Goal: Contribute content

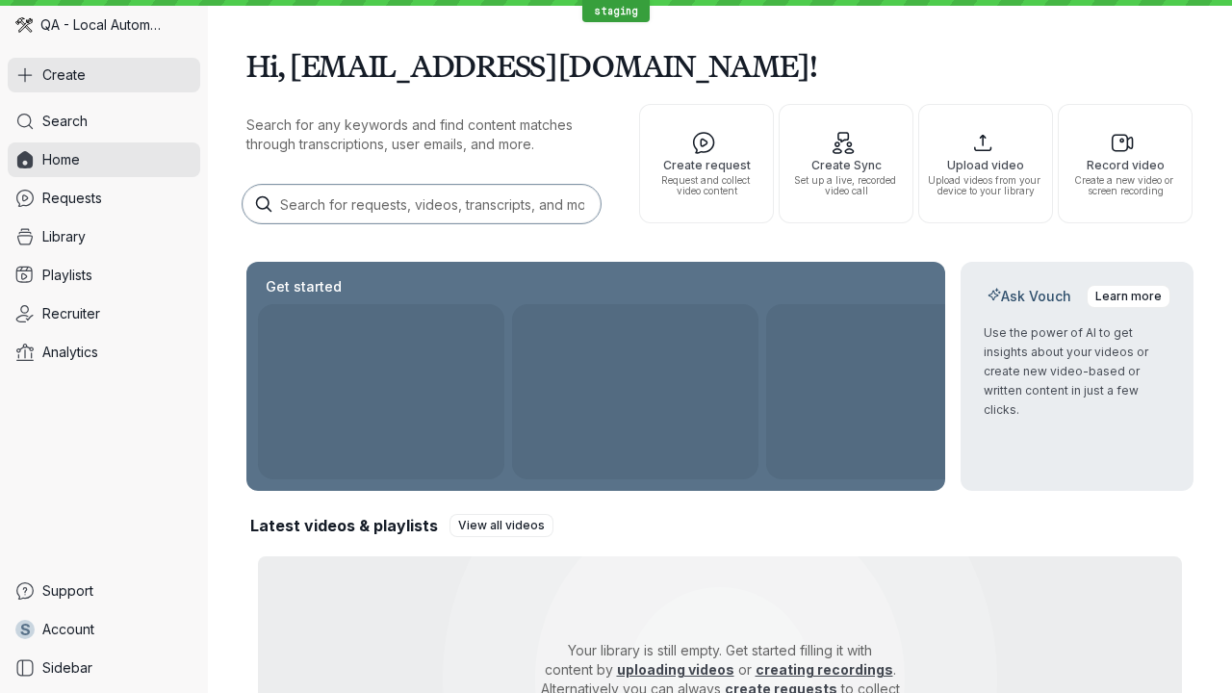
click at [104, 75] on button "Create" at bounding box center [104, 75] width 192 height 35
